Goal: Transaction & Acquisition: Purchase product/service

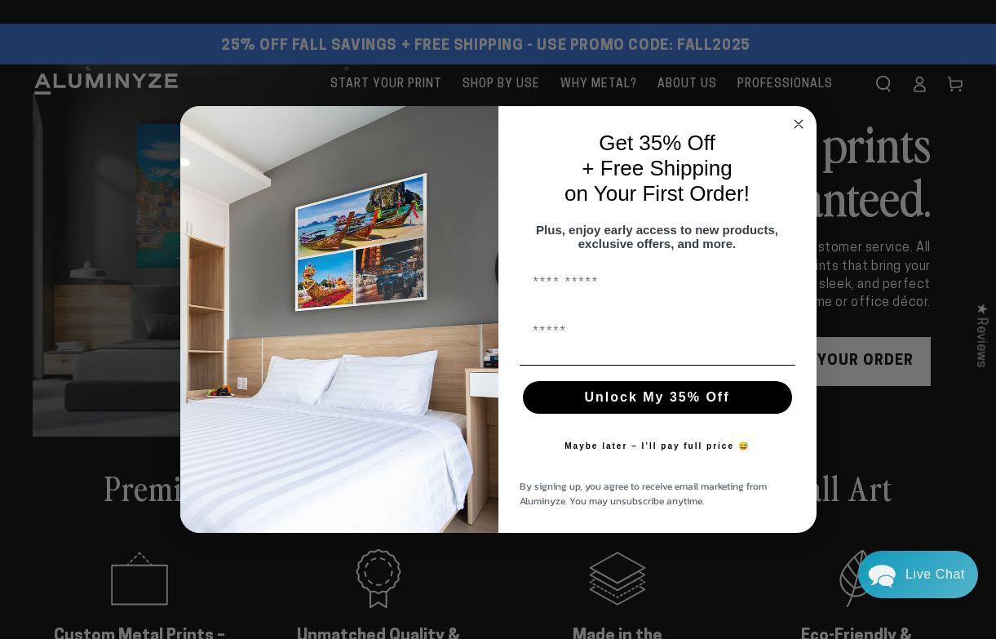
click at [167, 112] on form "Get 35% Off + Free Shipping on Your First Order! Plus, enjoy early access to ne…" at bounding box center [498, 320] width 637 height 428
click at [167, 115] on circle "Close dialog" at bounding box center [798, 123] width 19 height 19
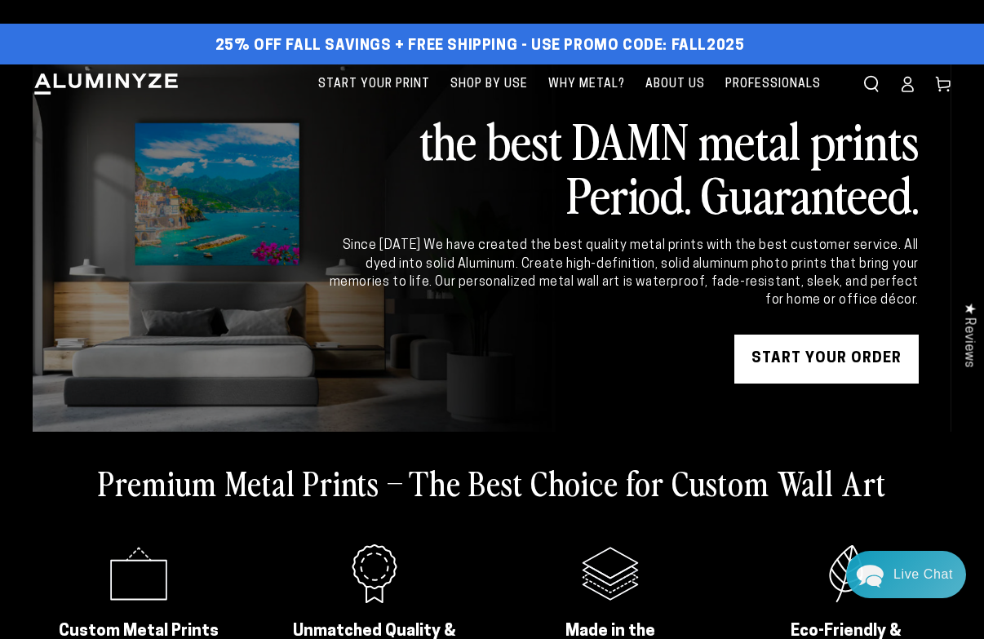
click at [167, 164] on link "START YOUR Order" at bounding box center [826, 359] width 184 height 49
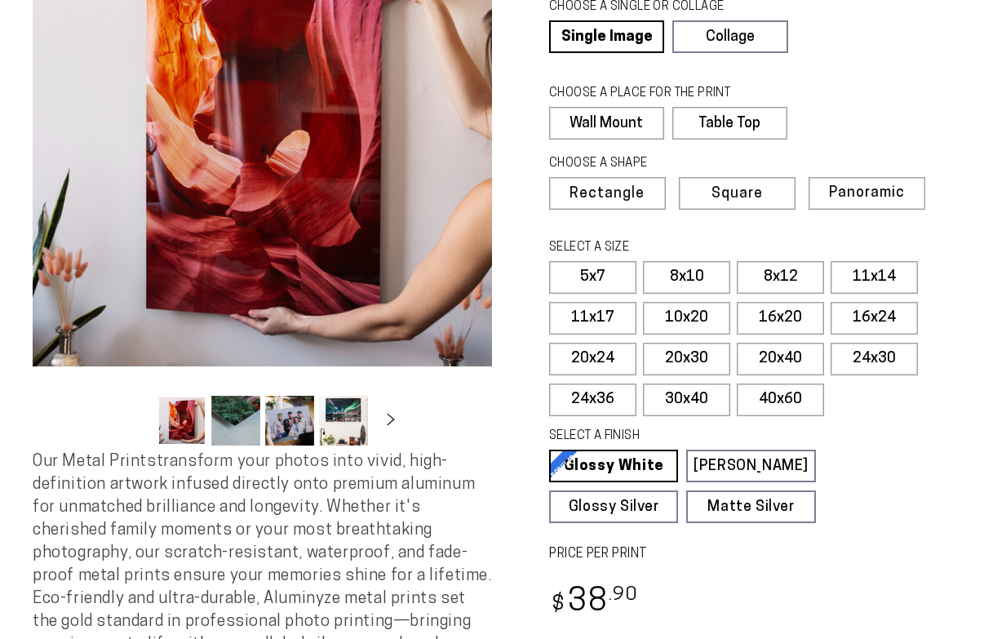
scroll to position [408, 0]
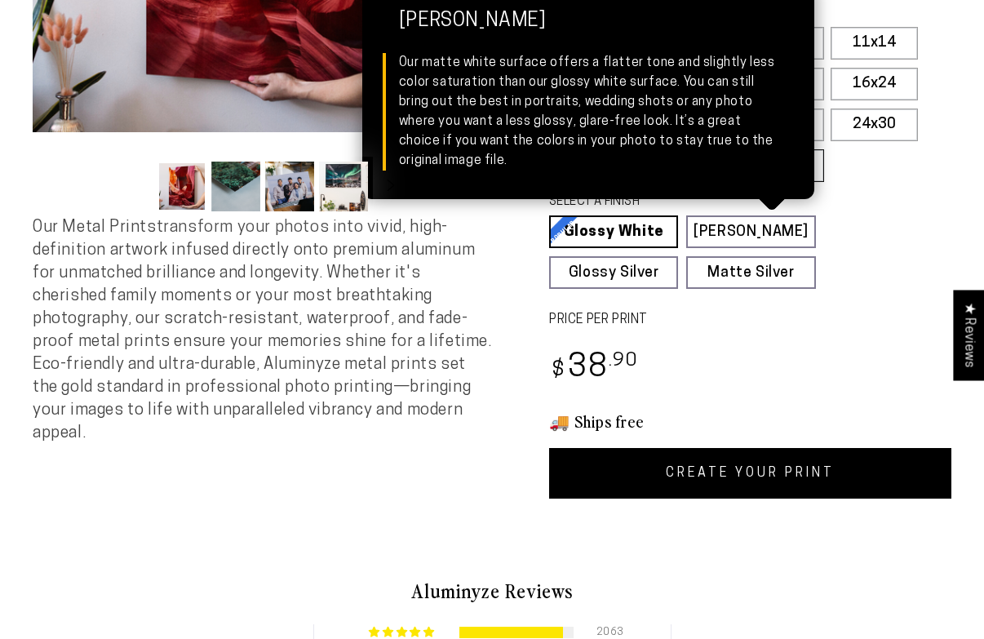
select select "**********"
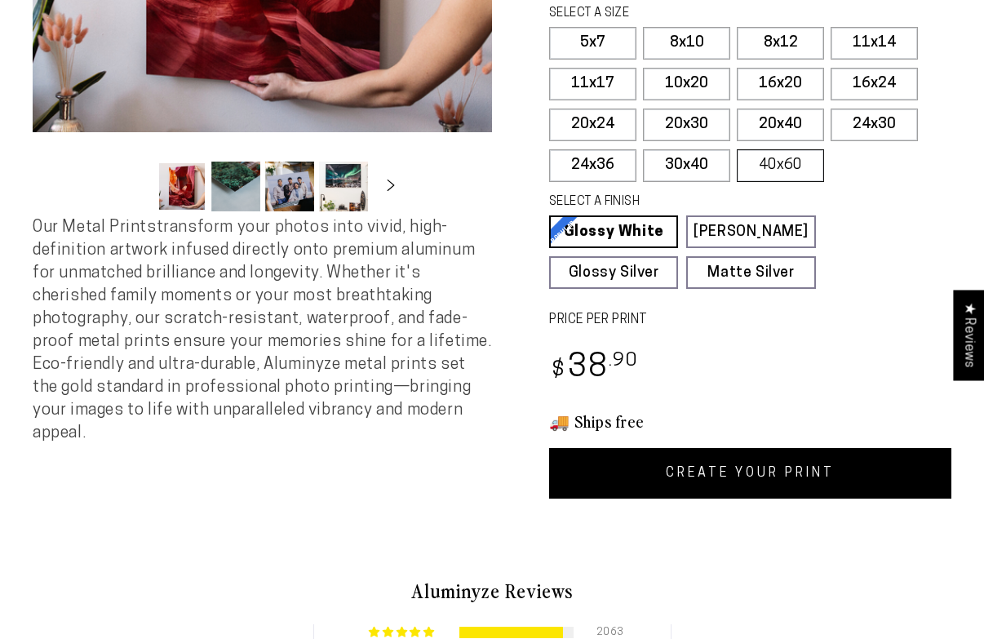
click at [765, 171] on label "40x60" at bounding box center [780, 165] width 87 height 33
click at [760, 248] on fieldset "SELECT A FINISH Learn more Glossy White Glossy White Our bright white glossy su…" at bounding box center [745, 240] width 392 height 95
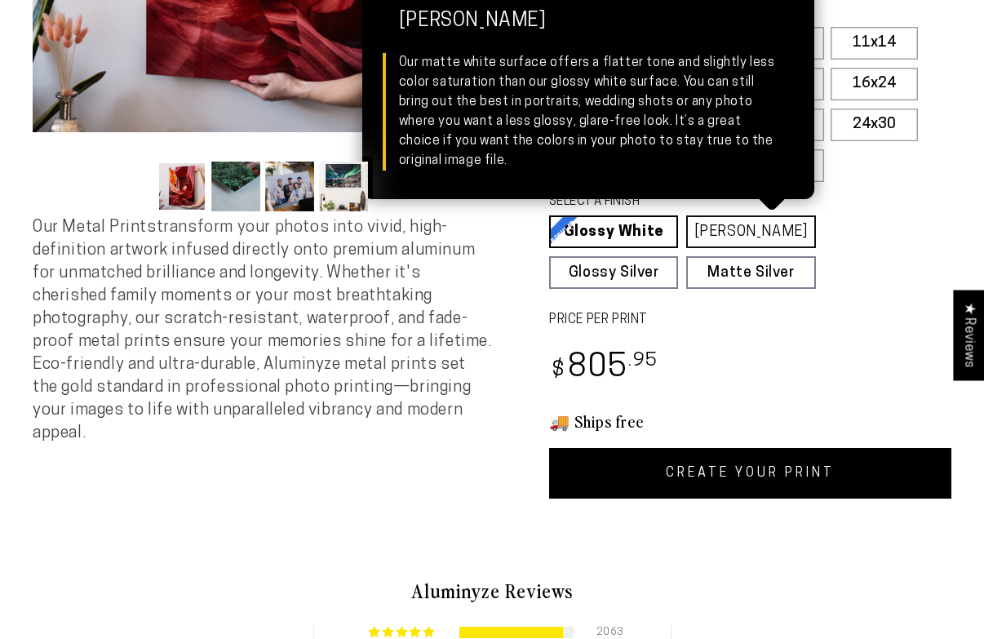
click at [766, 239] on link "Matte White Matte White Our matte white surface offers a flatter tone and sligh…" at bounding box center [750, 231] width 129 height 33
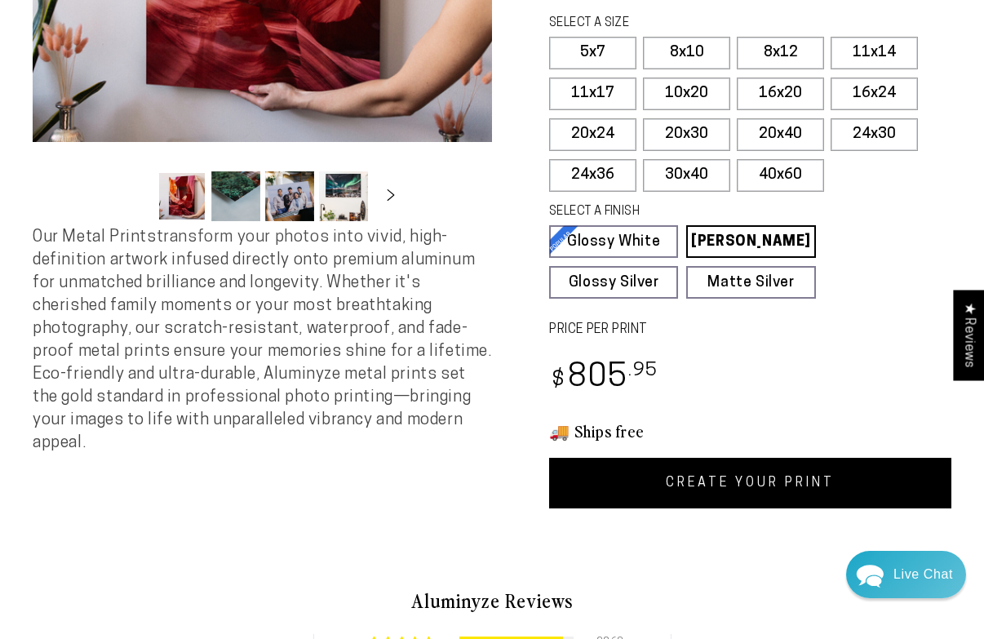
scroll to position [408, 0]
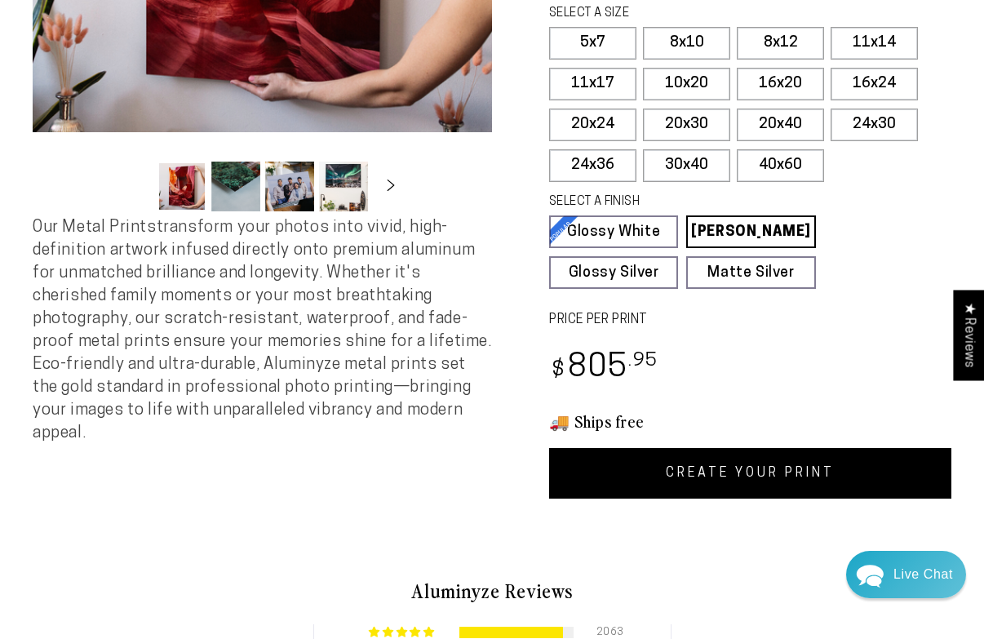
click at [761, 437] on div "2333 reviews. Single Product 4.85 / 5.0 (2266) 2266 total reviews CHOOSE A SING…" at bounding box center [721, 86] width 459 height 826
click at [748, 450] on link "CREATE YOUR PRINT" at bounding box center [750, 473] width 402 height 51
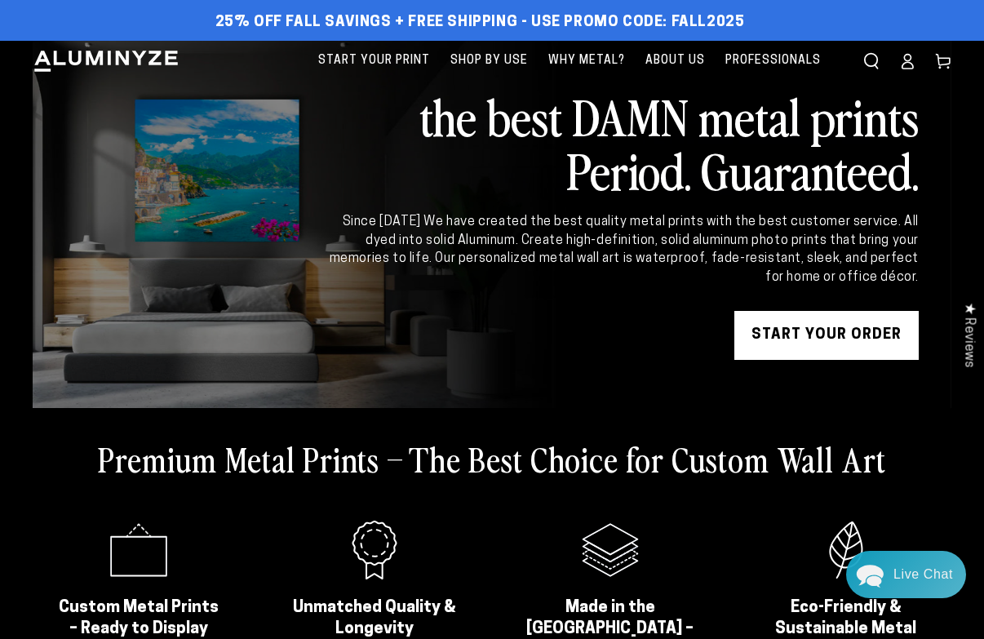
click at [936, 66] on icon at bounding box center [943, 61] width 16 height 16
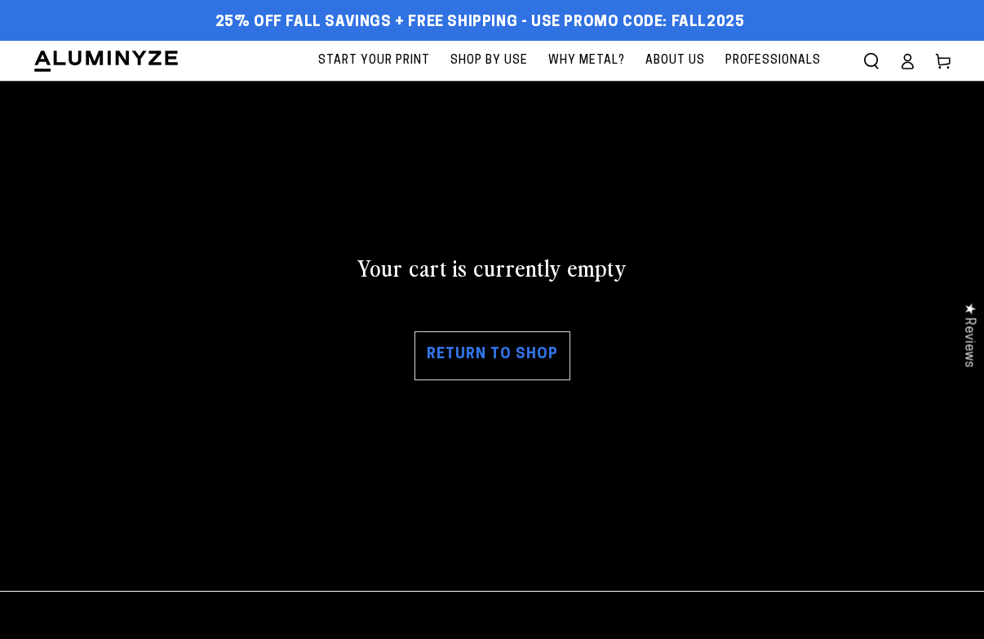
click at [518, 340] on link "Return to shop" at bounding box center [493, 355] width 156 height 49
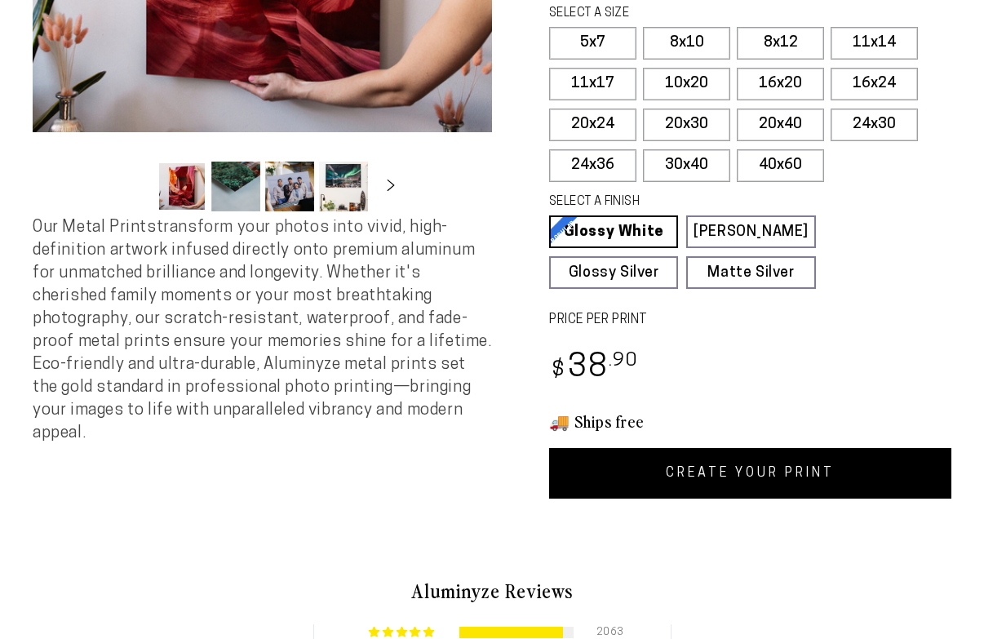
select select "**********"
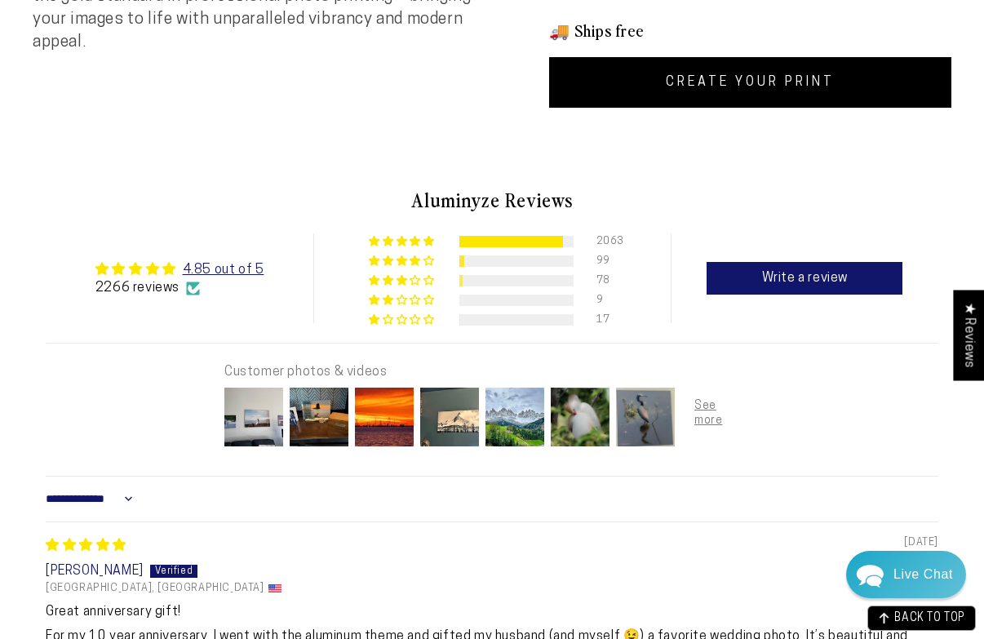
scroll to position [734, 0]
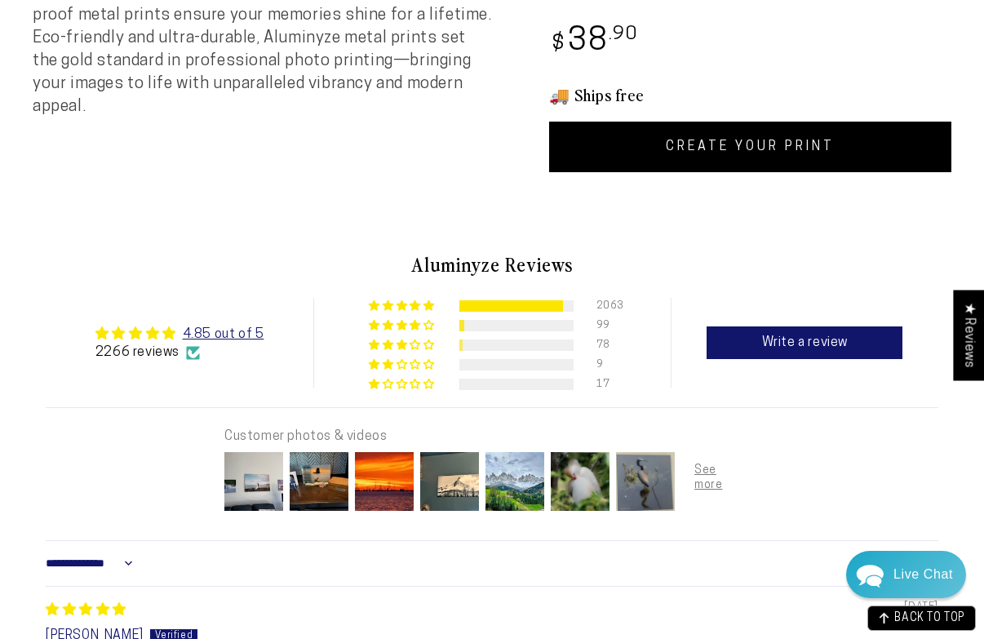
click at [772, 153] on link "CREATE YOUR PRINT" at bounding box center [750, 147] width 402 height 51
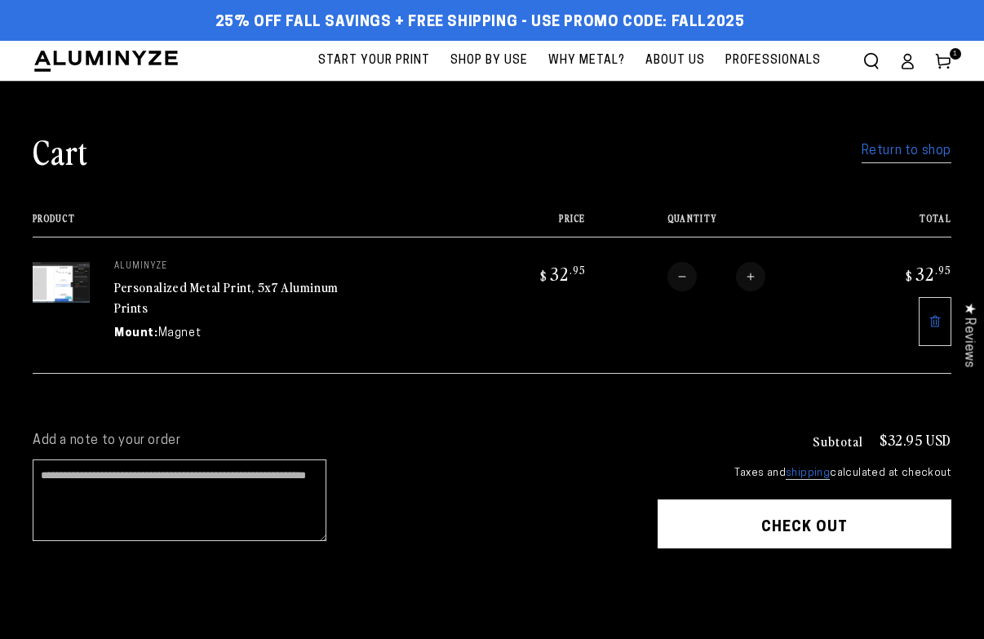
click at [820, 523] on button "Check out" at bounding box center [805, 523] width 294 height 49
